Goal: Register for event/course

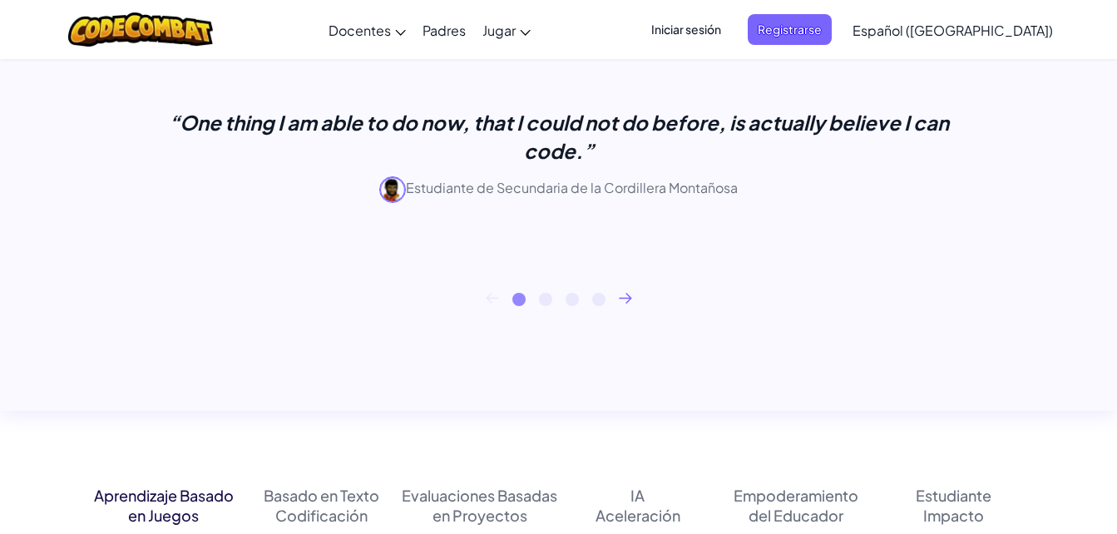
scroll to position [710, 0]
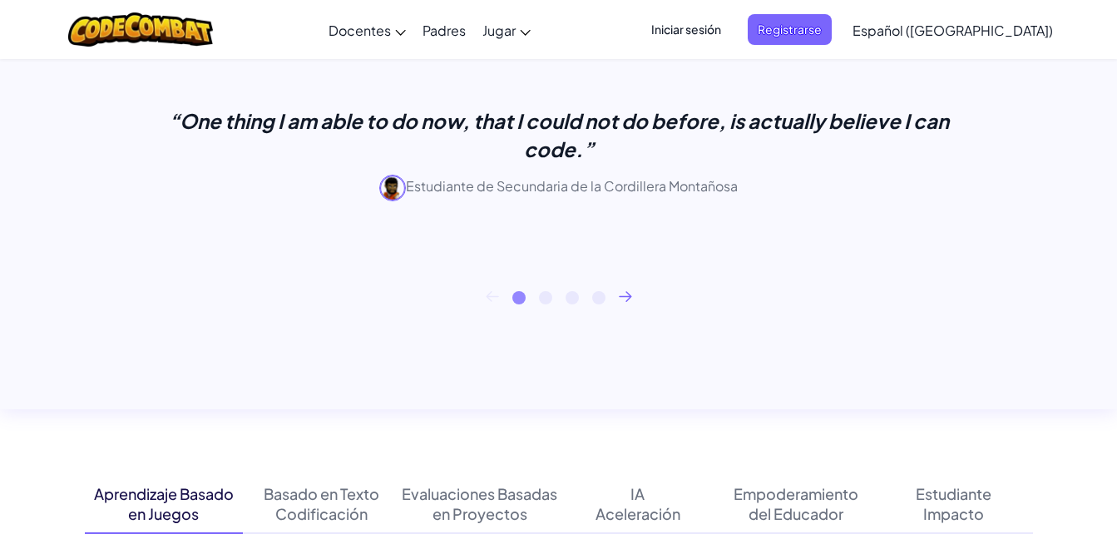
click at [620, 284] on div "“One thing I am able to do now, that I could not do before, is actually believe…" at bounding box center [559, 168] width 948 height 246
drag, startPoint x: 620, startPoint y: 284, endPoint x: 633, endPoint y: 299, distance: 20.0
click at [633, 299] on div "1 2 3 4" at bounding box center [559, 297] width 948 height 13
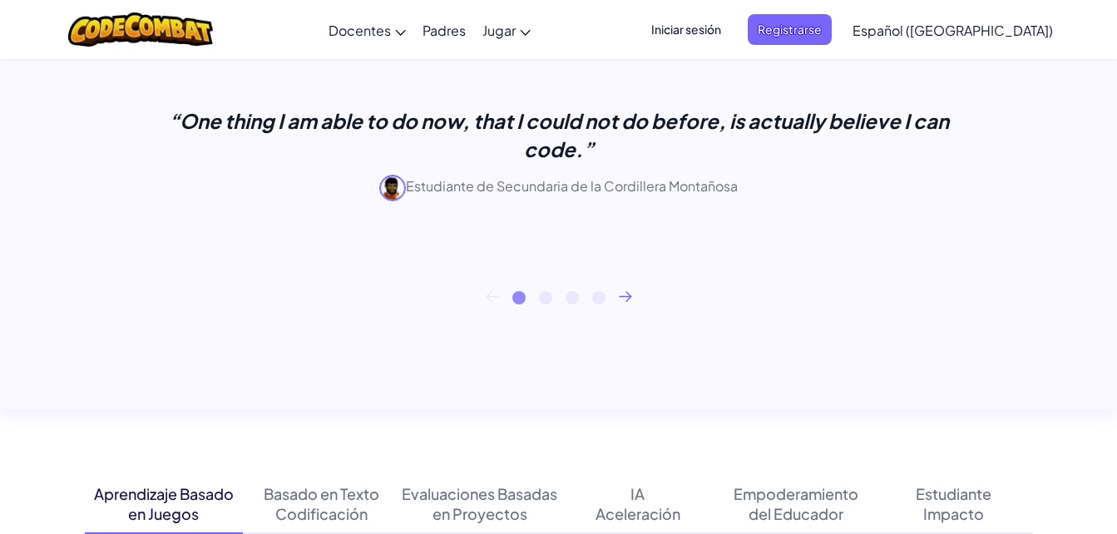
click at [633, 299] on div "1 2 3 4" at bounding box center [559, 297] width 948 height 13
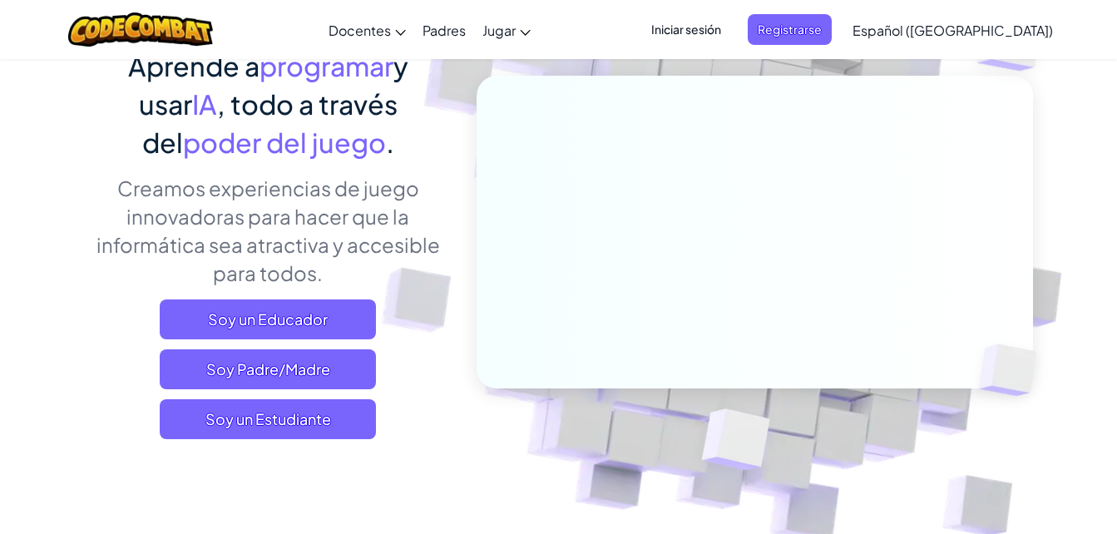
scroll to position [154, 0]
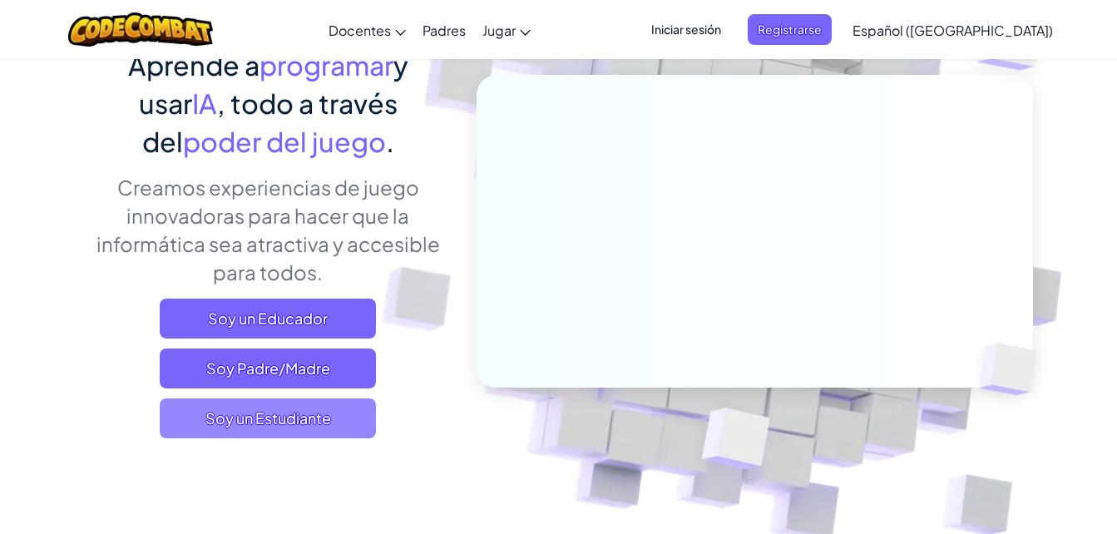
click at [325, 405] on span "Soy un Estudiante" at bounding box center [268, 419] width 216 height 40
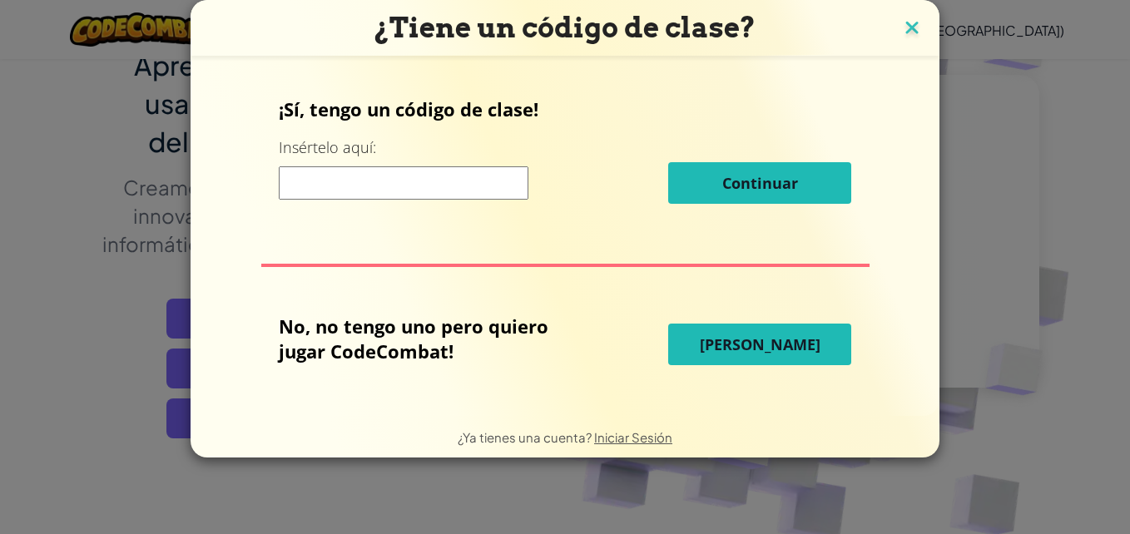
click at [905, 29] on img at bounding box center [912, 29] width 22 height 25
